Goal: Navigation & Orientation: Find specific page/section

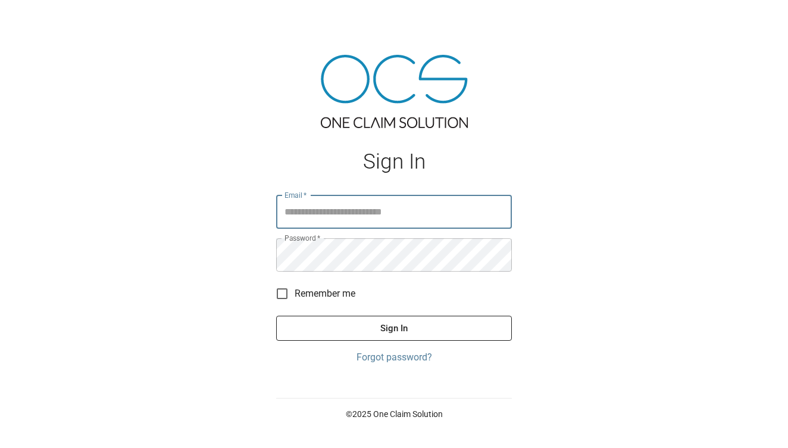
type input "**********"
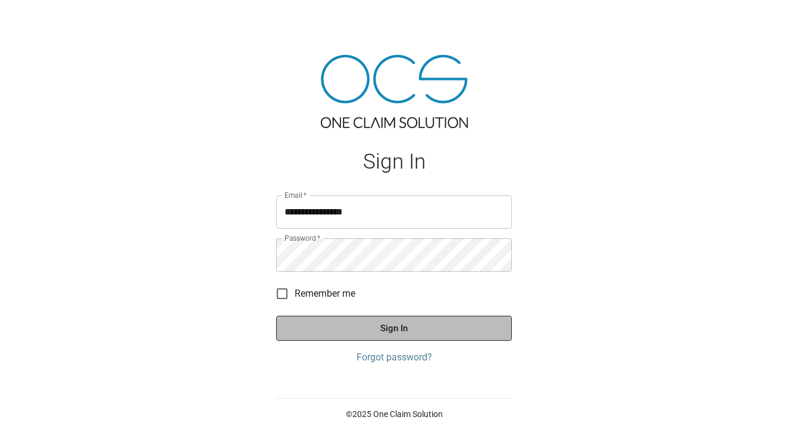
click at [355, 333] on button "Sign In" at bounding box center [394, 327] width 236 height 25
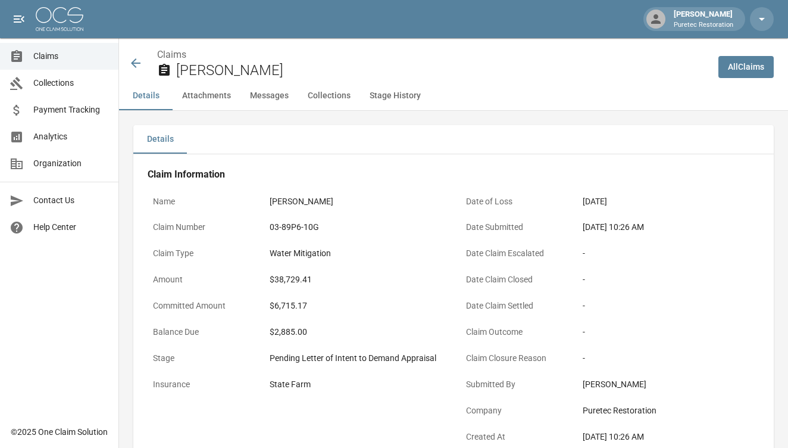
click at [58, 52] on span "Claims" at bounding box center [71, 56] width 76 height 12
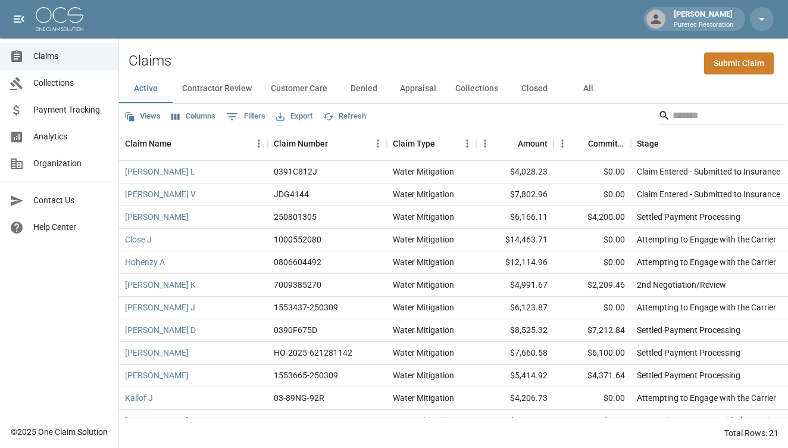
click at [227, 95] on button "Contractor Review" at bounding box center [217, 88] width 89 height 29
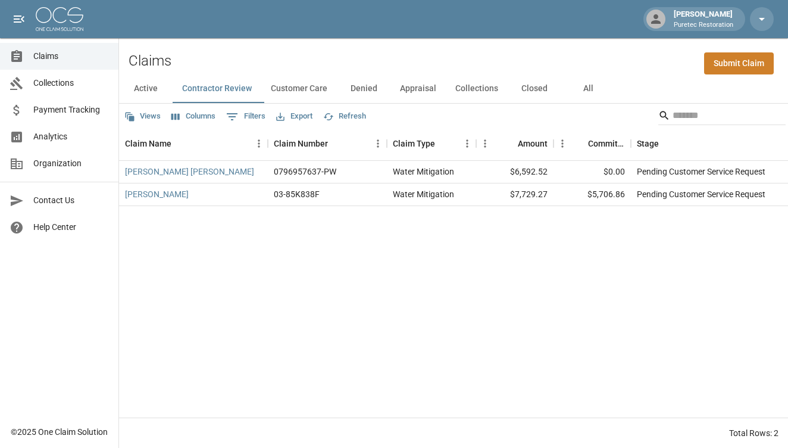
click at [316, 91] on button "Customer Care" at bounding box center [299, 88] width 76 height 29
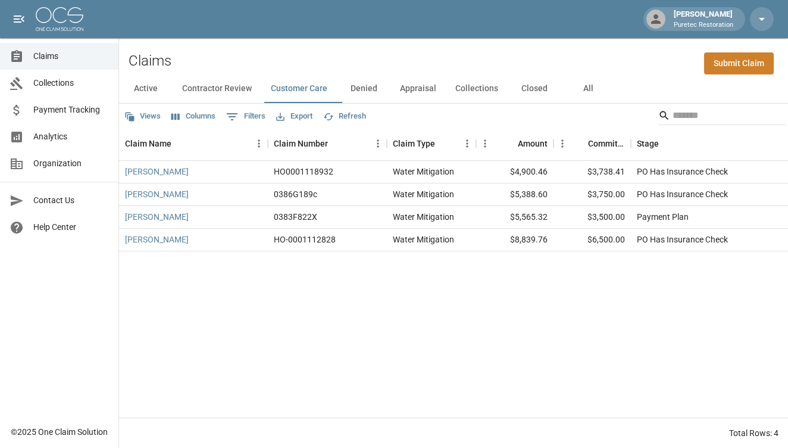
click at [364, 87] on button "Denied" at bounding box center [364, 88] width 54 height 29
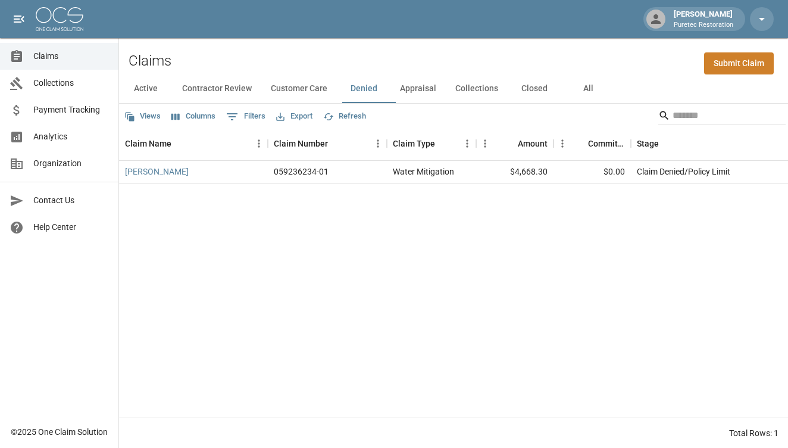
click at [424, 86] on button "Appraisal" at bounding box center [417, 88] width 55 height 29
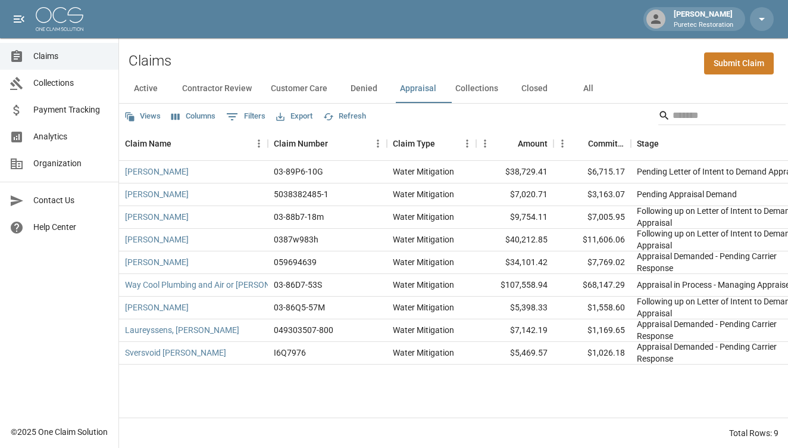
click at [55, 143] on link "Analytics" at bounding box center [59, 136] width 118 height 27
